Goal: Check status: Check status

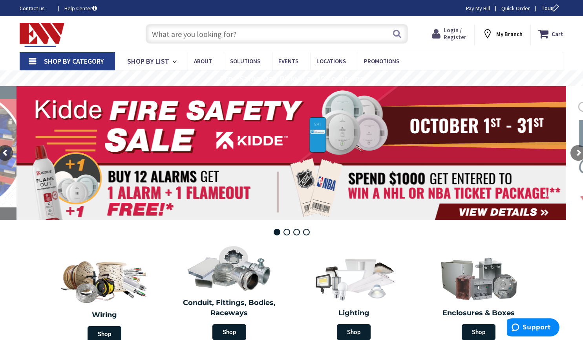
click at [455, 31] on span "Login / Register" at bounding box center [455, 33] width 23 height 15
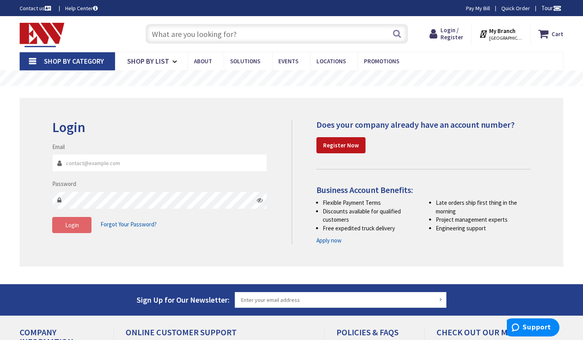
type input "dbluntllc@yahoo.com"
click at [71, 222] on span "Login" at bounding box center [72, 224] width 14 height 7
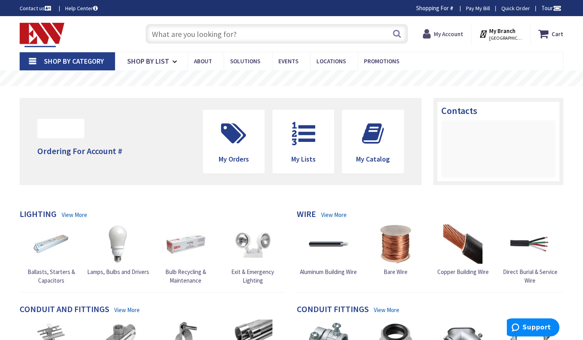
click at [451, 35] on strong "My Account" at bounding box center [448, 33] width 29 height 7
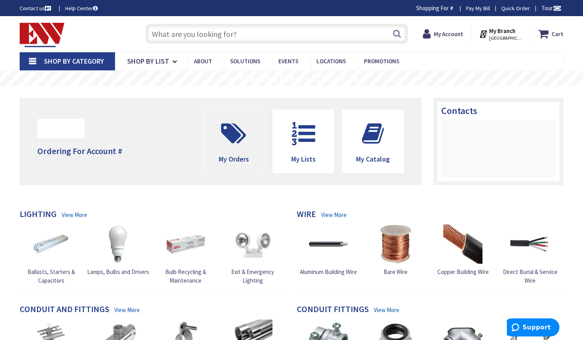
click at [239, 135] on icon at bounding box center [233, 134] width 33 height 24
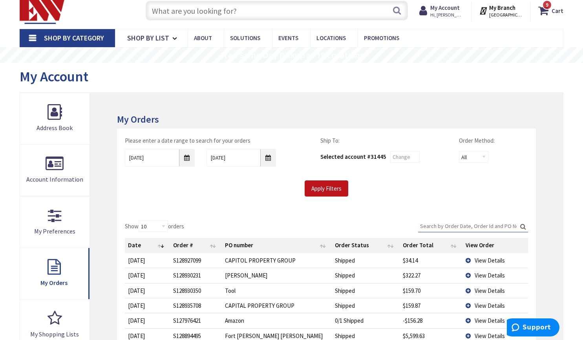
scroll to position [25, 0]
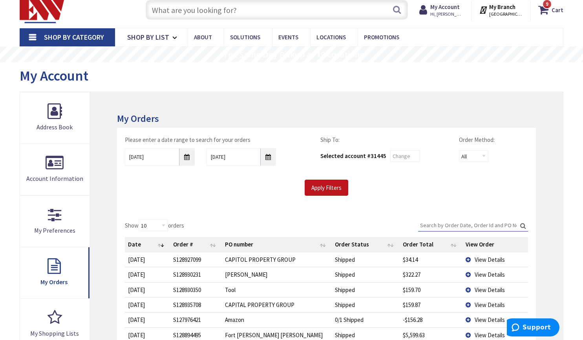
click at [487, 225] on input "Search:" at bounding box center [473, 225] width 110 height 12
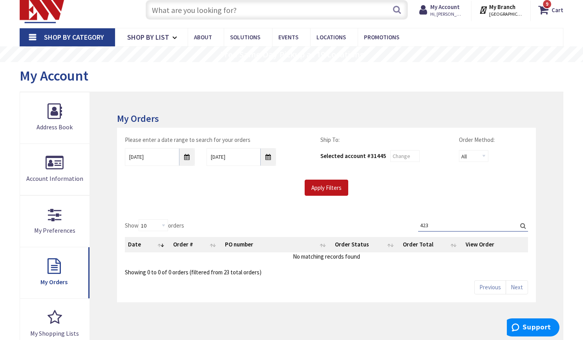
type input "423"
click at [189, 159] on input "9/30/2025" at bounding box center [160, 157] width 70 height 18
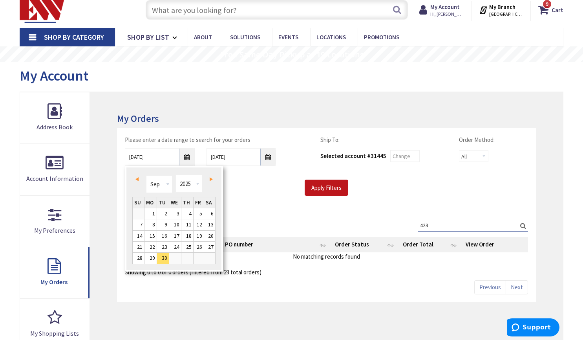
click at [137, 178] on span "Prev" at bounding box center [136, 179] width 3 height 4
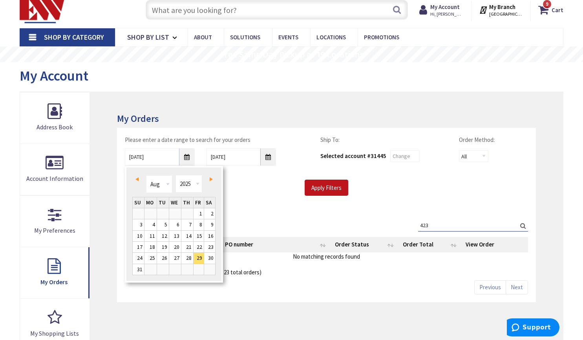
click at [137, 179] on span "Prev" at bounding box center [136, 179] width 3 height 4
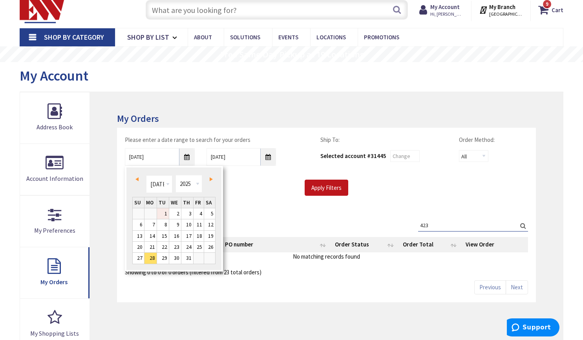
click at [163, 213] on link "1" at bounding box center [163, 213] width 12 height 11
type input "07/01/2025"
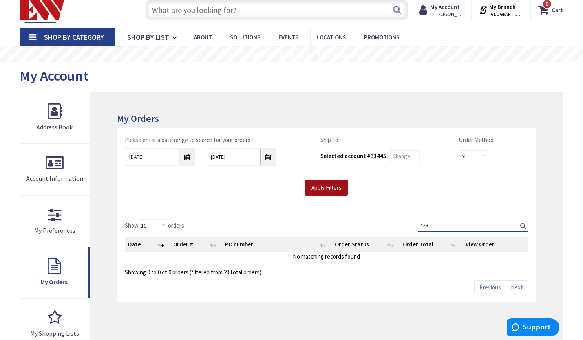
click at [333, 190] on input "Apply Filters" at bounding box center [327, 187] width 44 height 16
click at [467, 225] on input "Search:" at bounding box center [473, 225] width 110 height 12
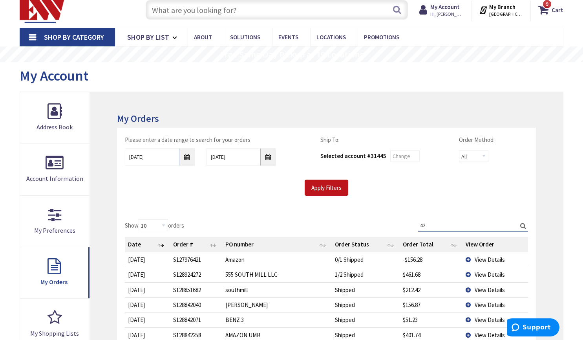
type input "4"
type input "b"
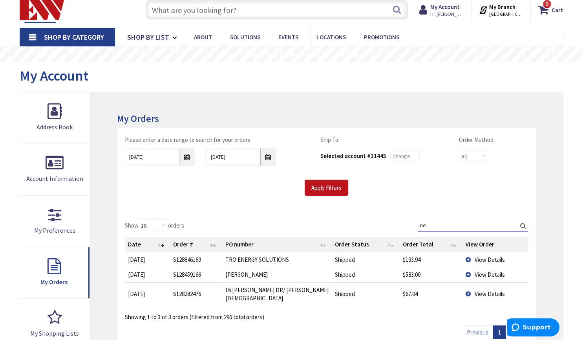
type input "n"
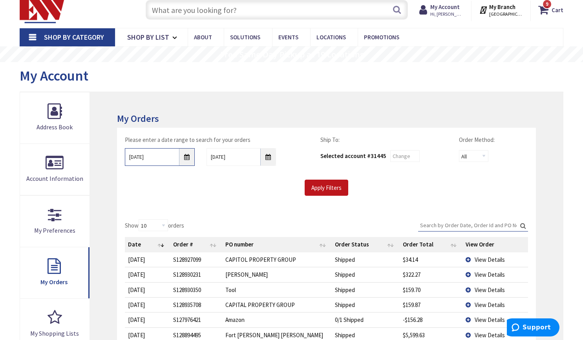
click at [182, 156] on input "07/01/2025" at bounding box center [160, 157] width 70 height 18
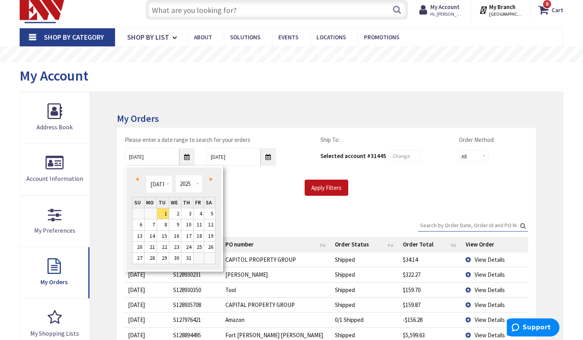
click at [137, 179] on span "Prev" at bounding box center [136, 179] width 3 height 4
click at [165, 211] on link "1" at bounding box center [163, 213] width 12 height 11
type input "04/01/2025"
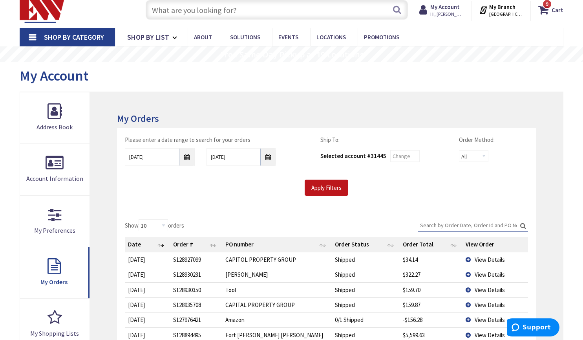
click at [435, 229] on input "Search:" at bounding box center [473, 225] width 110 height 12
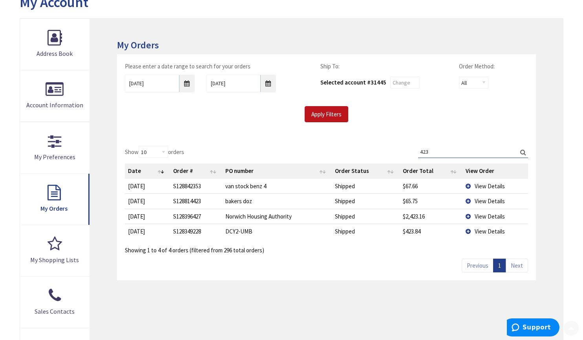
scroll to position [99, 0]
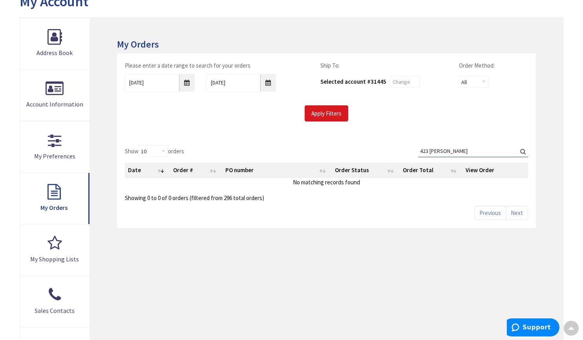
type input "423 williams"
click at [326, 107] on input "Apply Filters" at bounding box center [327, 113] width 44 height 16
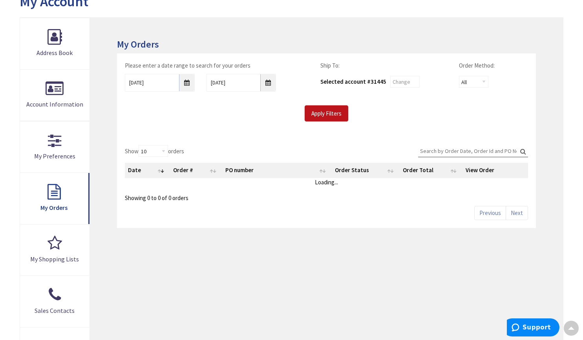
click at [434, 153] on input "Search:" at bounding box center [473, 151] width 110 height 12
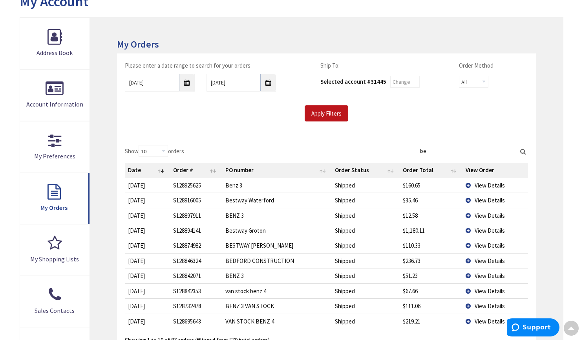
type input "b"
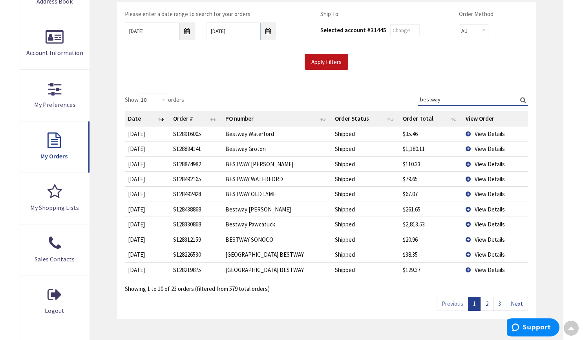
scroll to position [174, 0]
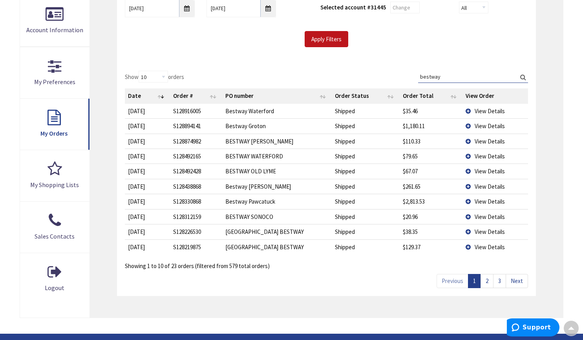
type input "bestway"
click at [485, 279] on link "2" at bounding box center [487, 281] width 13 height 14
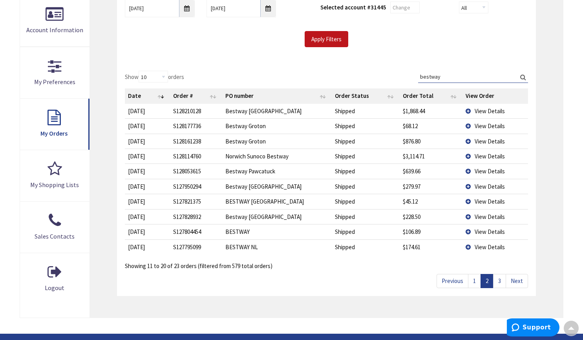
click at [474, 282] on link "1" at bounding box center [474, 281] width 13 height 14
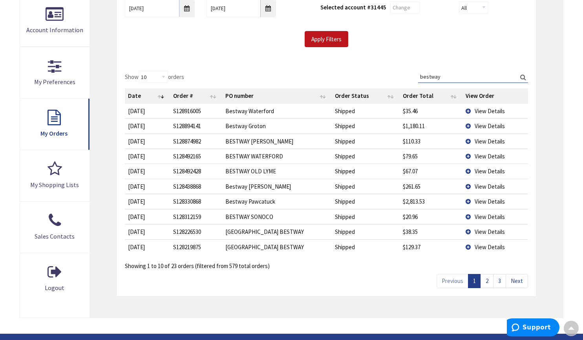
click at [488, 235] on span "View Details" at bounding box center [490, 231] width 30 height 7
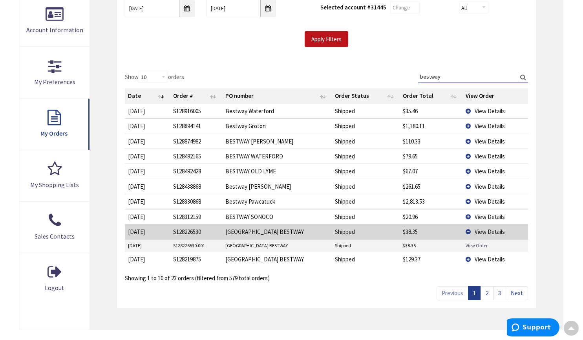
click at [473, 246] on link "View Order" at bounding box center [477, 245] width 22 height 7
click at [267, 256] on td "[GEOGRAPHIC_DATA] BESTWAY" at bounding box center [277, 258] width 110 height 15
click at [472, 259] on td "View Details" at bounding box center [496, 258] width 66 height 15
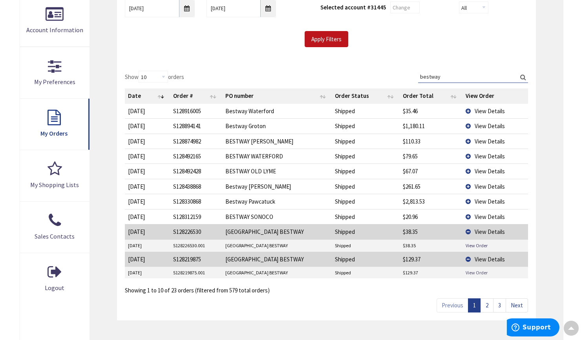
drag, startPoint x: 474, startPoint y: 270, endPoint x: 466, endPoint y: 275, distance: 9.4
drag, startPoint x: 466, startPoint y: 275, endPoint x: 468, endPoint y: 271, distance: 4.4
click at [468, 271] on link "View Order" at bounding box center [477, 272] width 22 height 7
click at [479, 245] on link "View Order" at bounding box center [477, 245] width 22 height 7
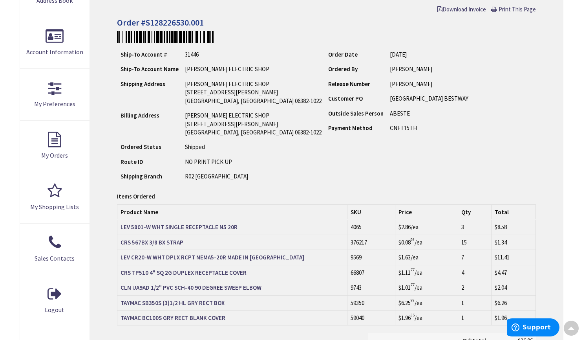
scroll to position [151, 0]
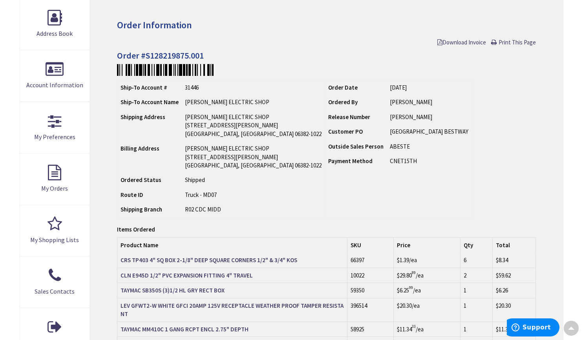
scroll to position [118, 0]
click at [411, 214] on div "Ship-To Account # 31446 Ship-To Account Name [PERSON_NAME] ELECTRIC SHOP Shippi…" at bounding box center [326, 149] width 419 height 137
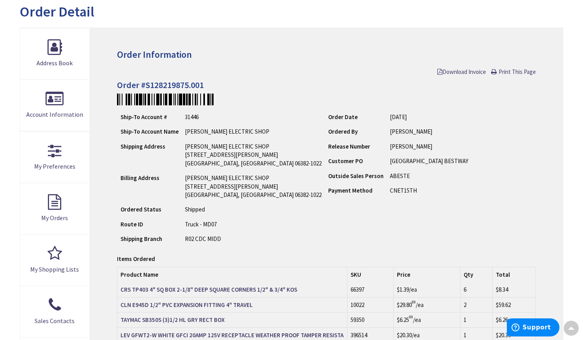
scroll to position [89, 0]
